Goal: Task Accomplishment & Management: Manage account settings

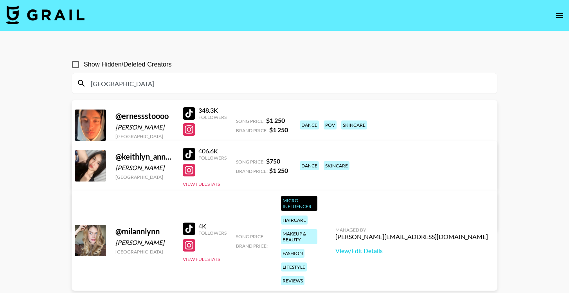
click at [567, 17] on nav at bounding box center [284, 15] width 569 height 31
click at [559, 17] on icon "open drawer" at bounding box center [559, 15] width 9 height 9
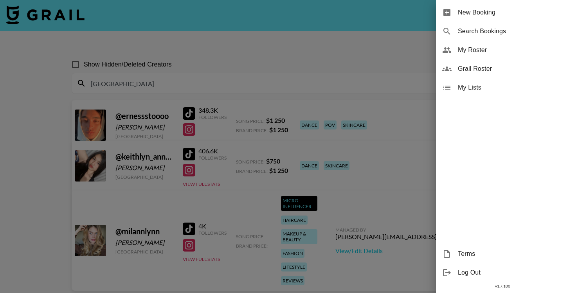
click at [494, 48] on span "My Roster" at bounding box center [510, 49] width 105 height 9
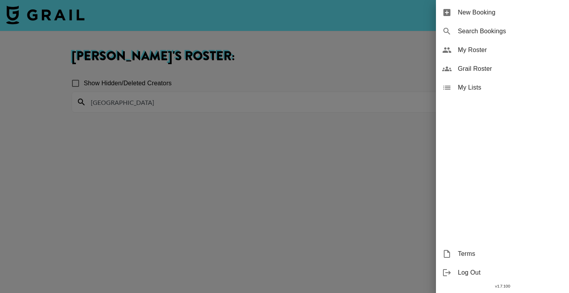
click at [262, 53] on div at bounding box center [284, 146] width 569 height 293
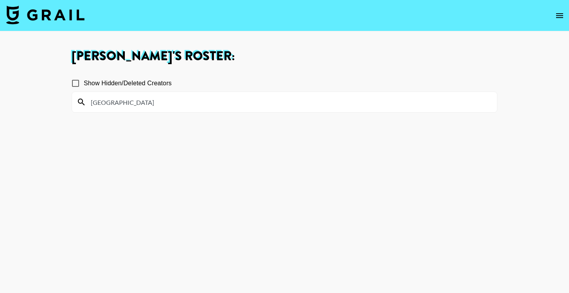
click at [117, 104] on input "milan" at bounding box center [289, 102] width 406 height 13
type input "m"
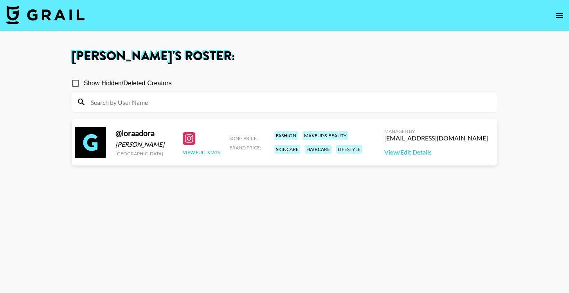
click at [198, 151] on button "View Full Stats" at bounding box center [201, 152] width 37 height 6
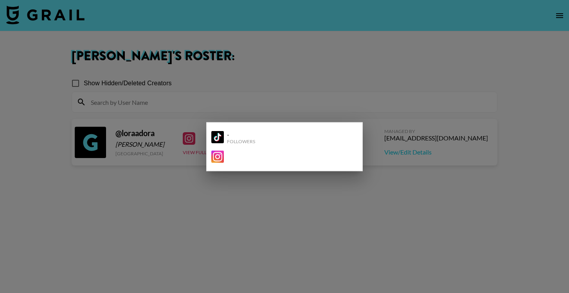
click at [285, 213] on div at bounding box center [284, 146] width 569 height 293
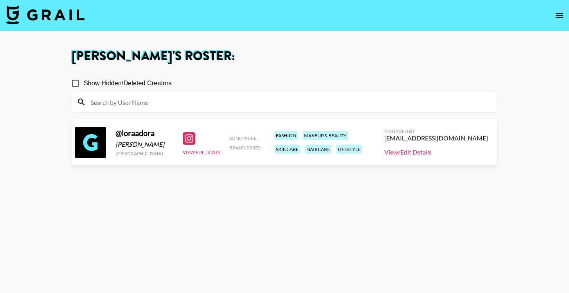
click at [423, 152] on link "View/Edit Details" at bounding box center [436, 152] width 104 height 8
click at [378, 66] on div "Aino Laasonen 's Roster: Show Hidden/Deleted Creators @ loraadora Lora Adamson …" at bounding box center [284, 174] width 438 height 249
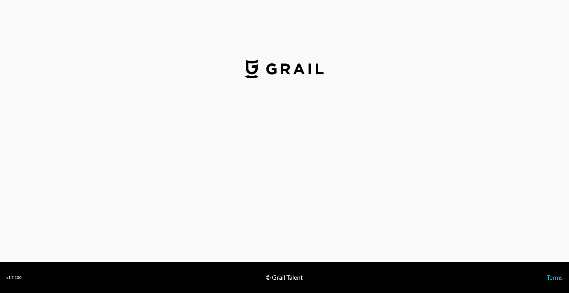
select select "USD"
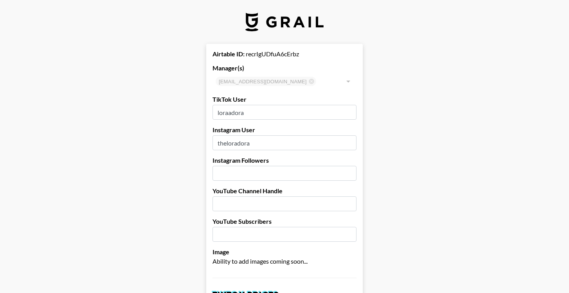
type input "[GEOGRAPHIC_DATA]"
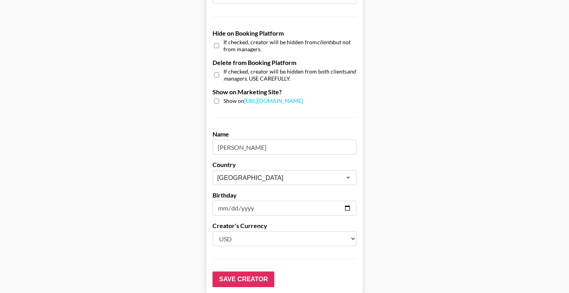
scroll to position [736, 0]
